Goal: Download file/media: Obtain a digital file from the website

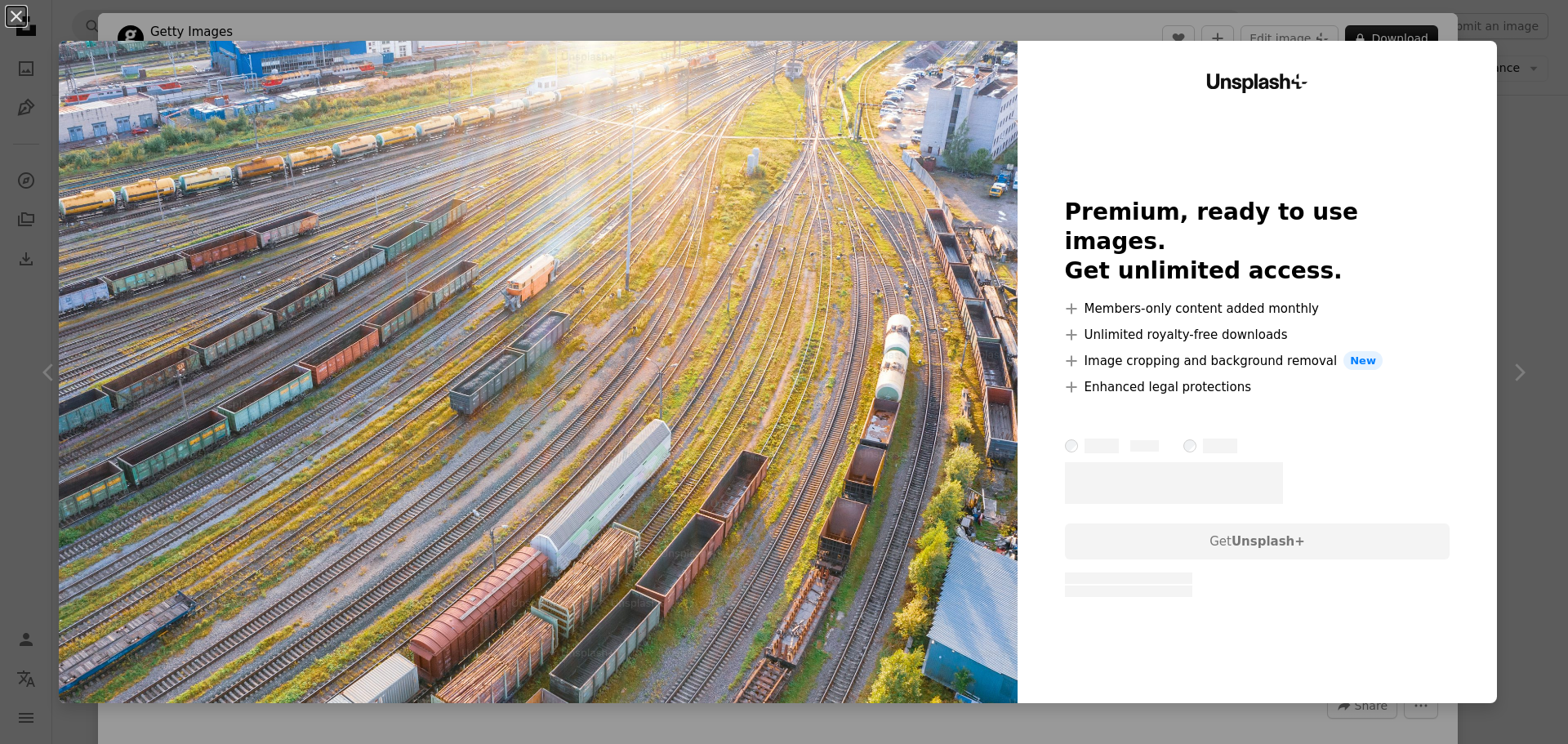
scroll to position [11899, 0]
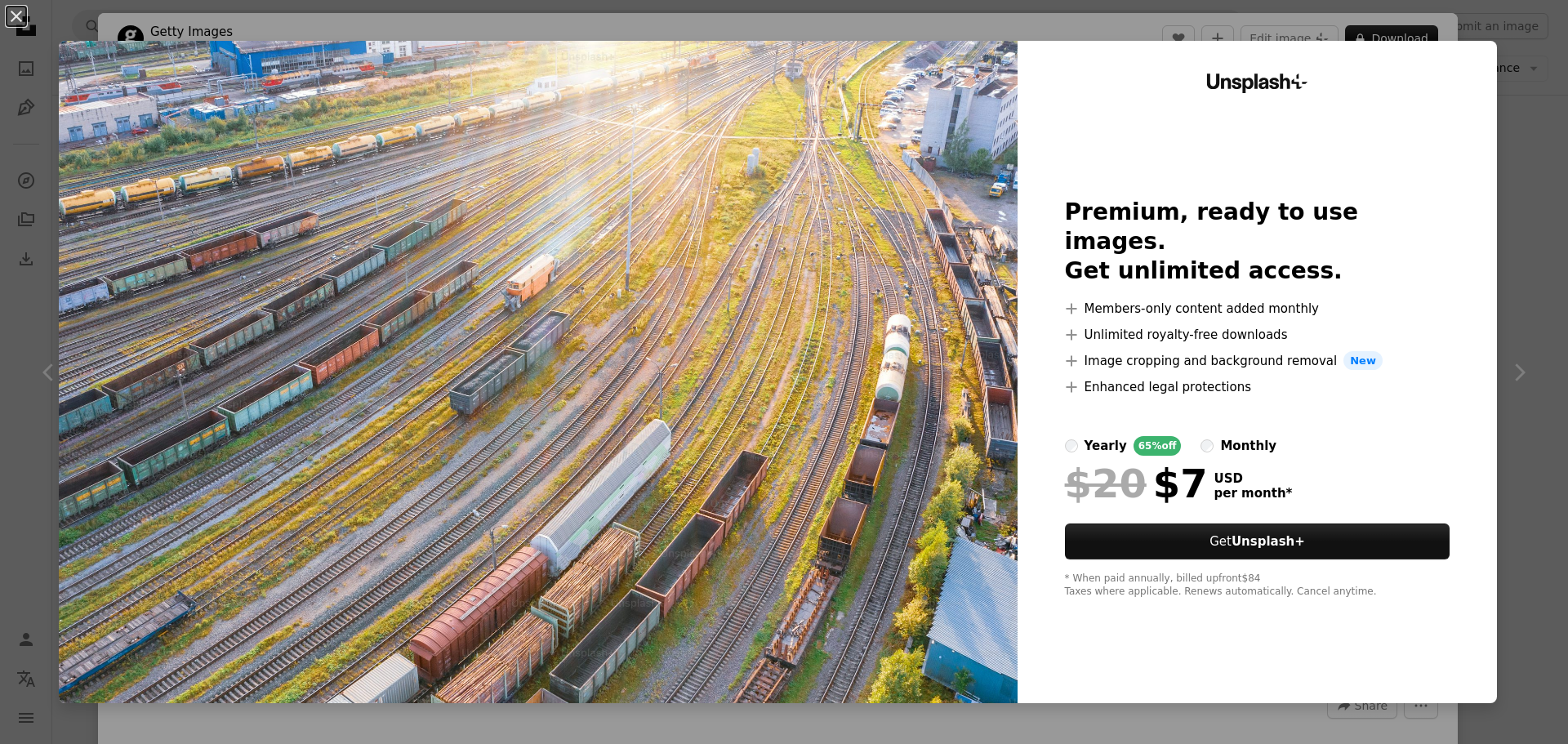
click at [1361, 27] on div "An X shape Unsplash+ Premium, ready to use images. Get unlimited access. A plus…" at bounding box center [784, 372] width 1568 height 744
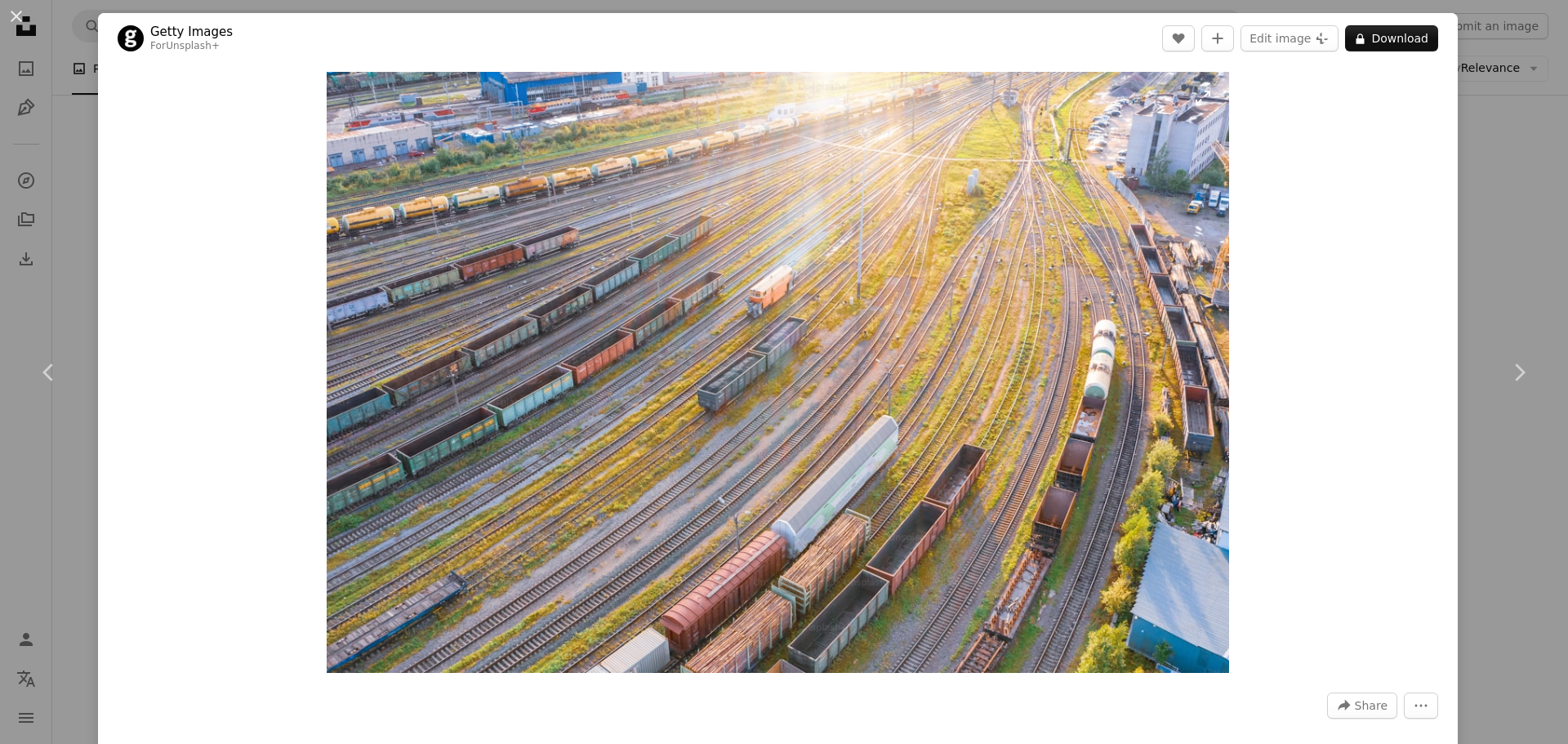
click at [777, 354] on img "Zoom in on this image" at bounding box center [778, 372] width 902 height 601
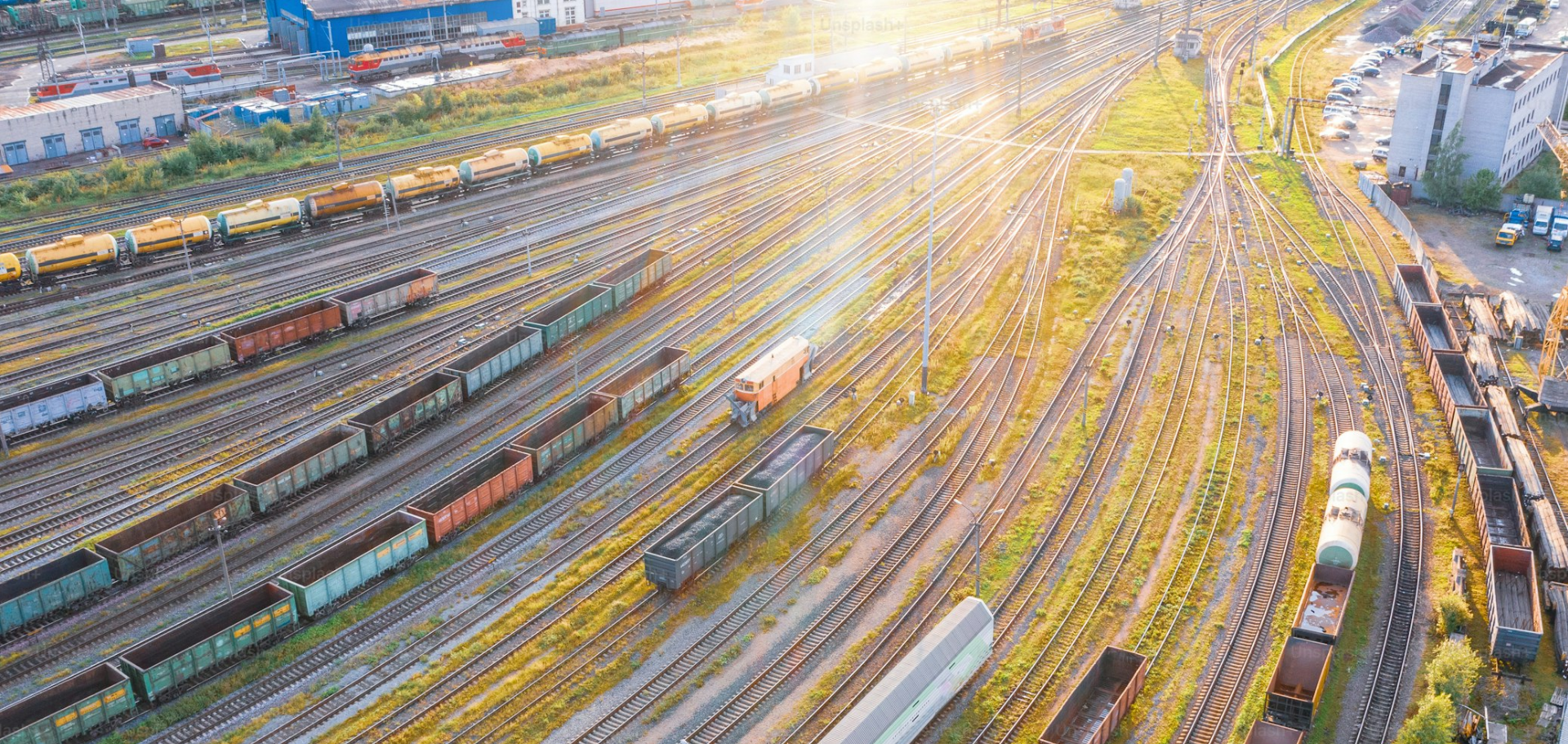
scroll to position [143, 0]
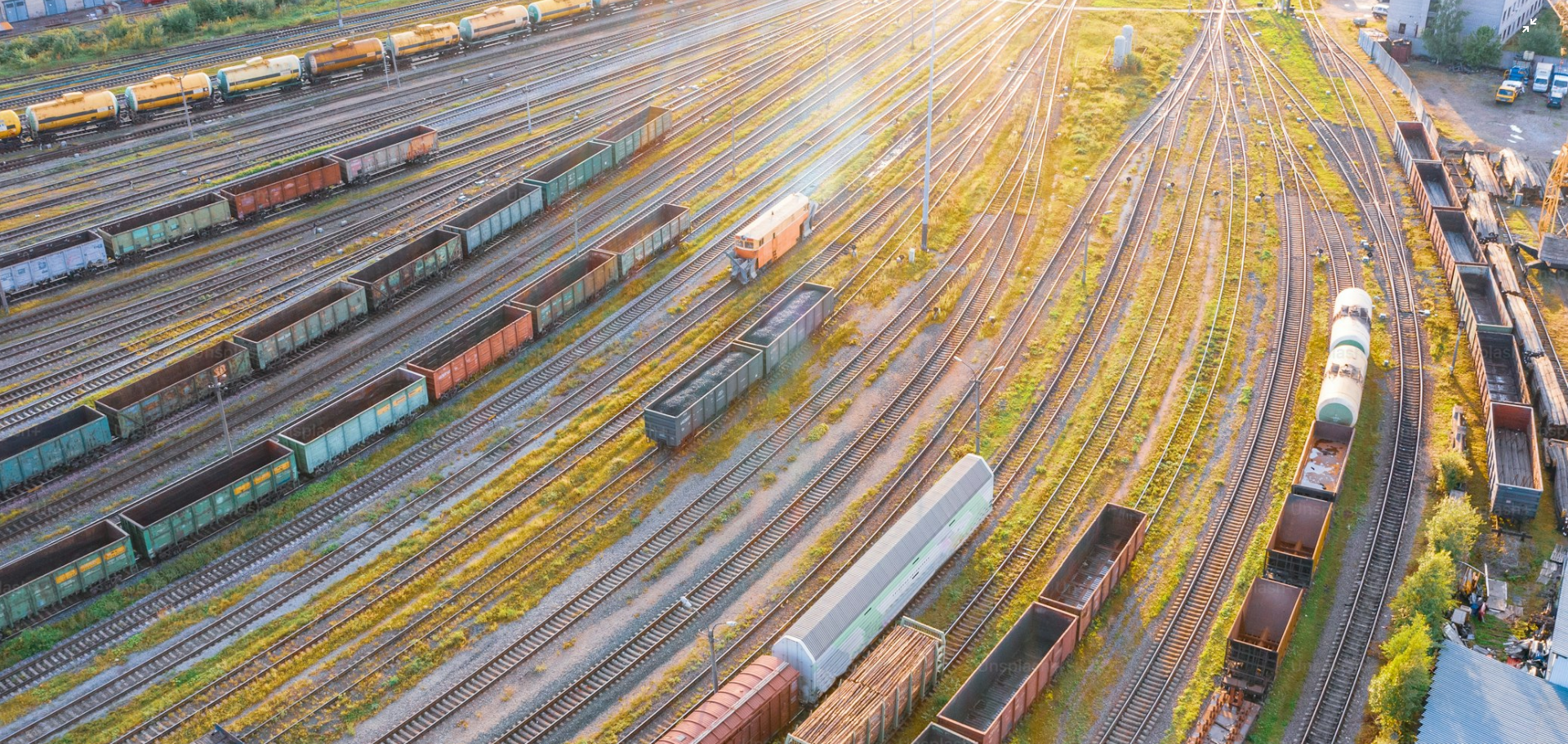
click at [633, 340] on img "Zoom out on this image" at bounding box center [784, 379] width 1569 height 1045
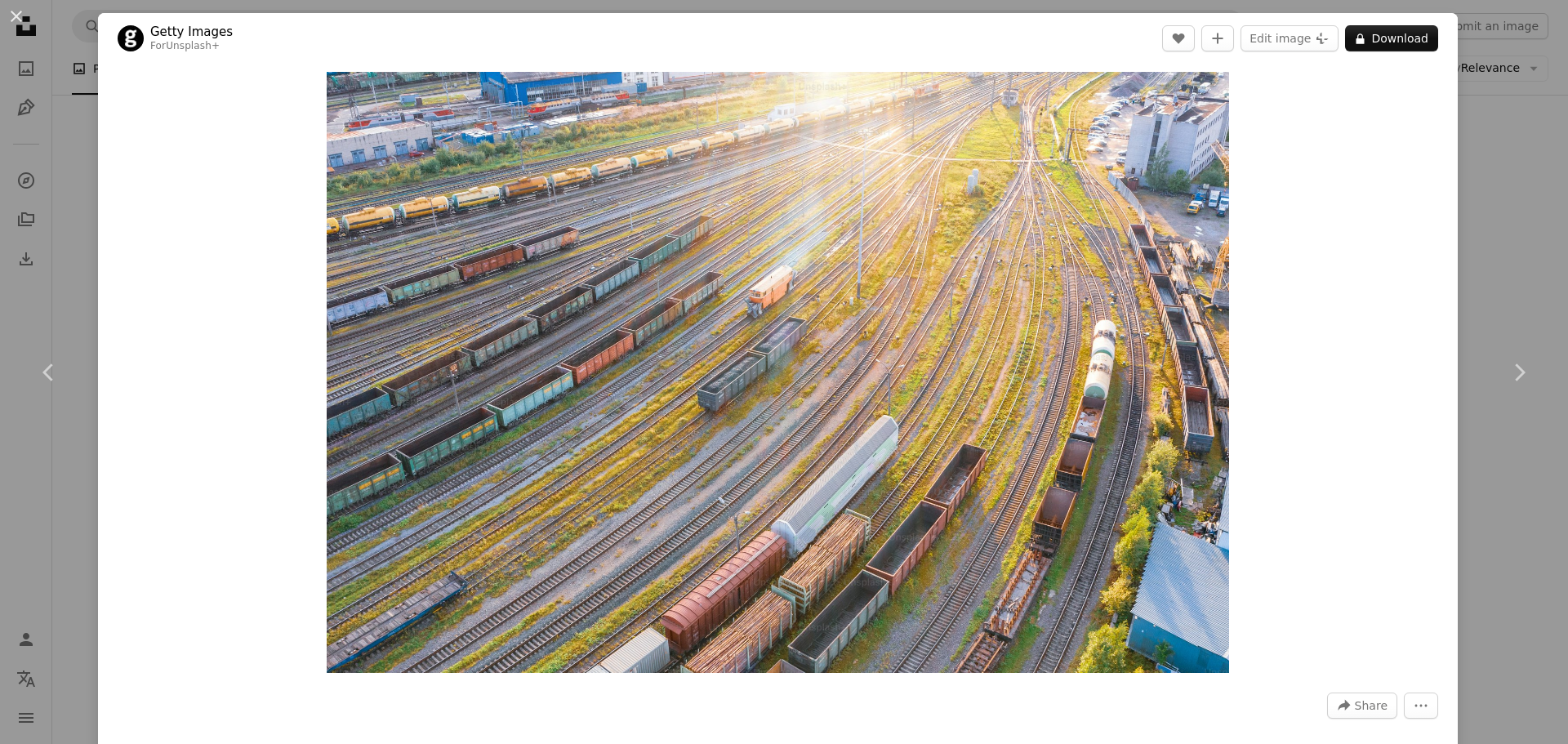
click at [633, 340] on img "Zoom in on this image" at bounding box center [778, 372] width 902 height 601
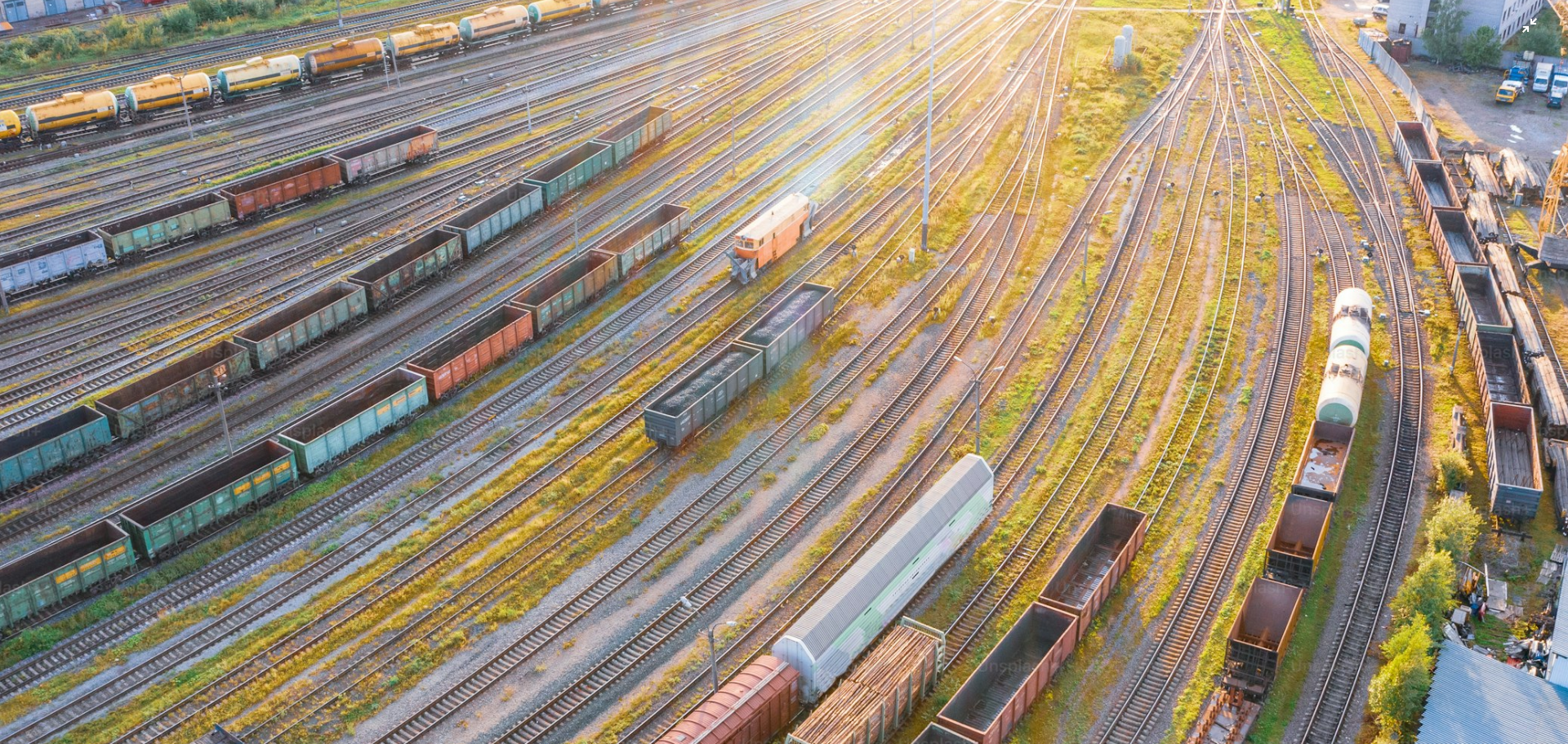
click at [721, 159] on img "Zoom out on this image" at bounding box center [784, 379] width 1569 height 1045
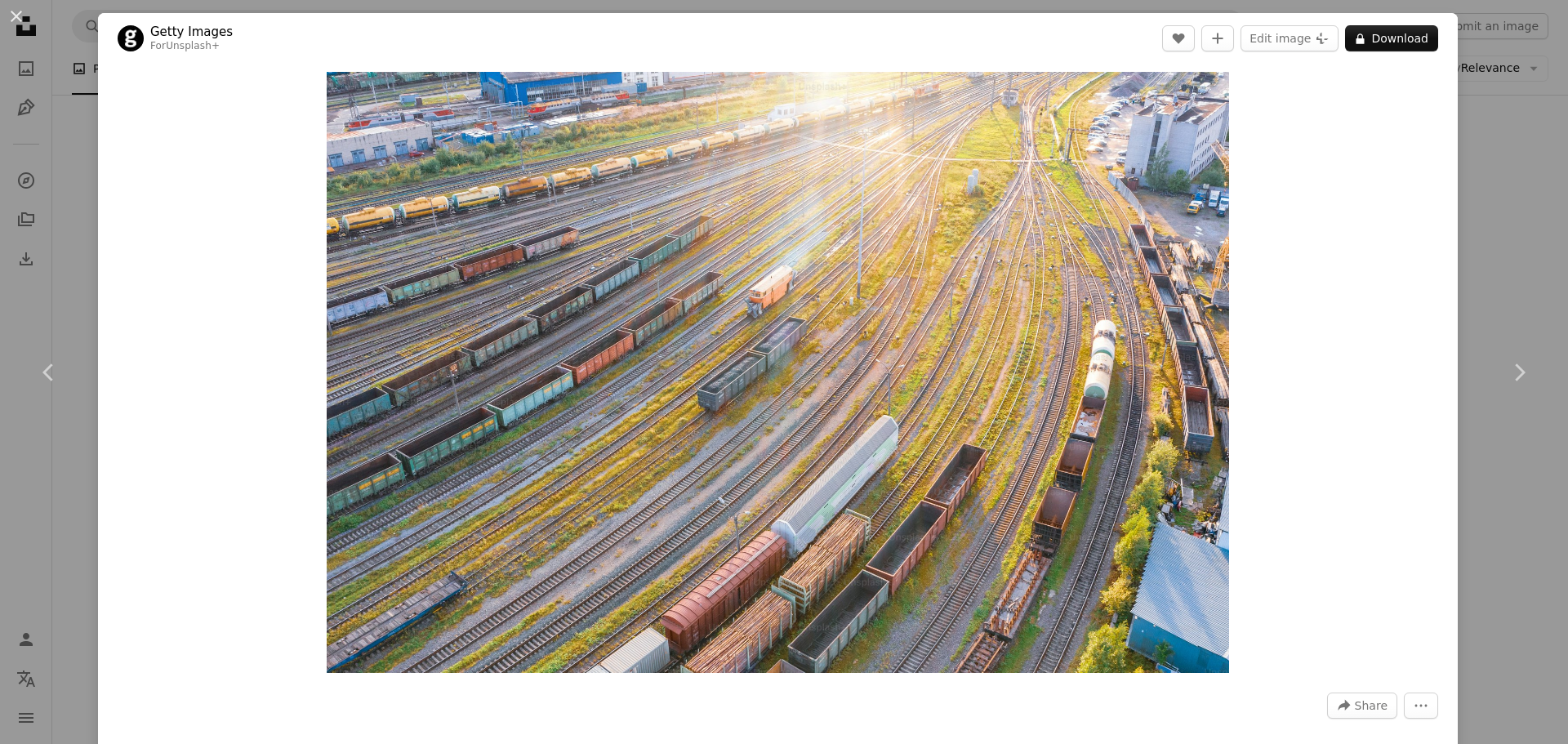
click at [1438, 221] on div "Zoom in" at bounding box center [778, 372] width 1360 height 617
click at [1432, 221] on div "Zoom in" at bounding box center [778, 372] width 1360 height 617
click at [1484, 224] on div "An X shape Chevron left Chevron right Getty Images For Unsplash+ A heart A plus…" at bounding box center [784, 372] width 1568 height 744
